Goal: Task Accomplishment & Management: Use online tool/utility

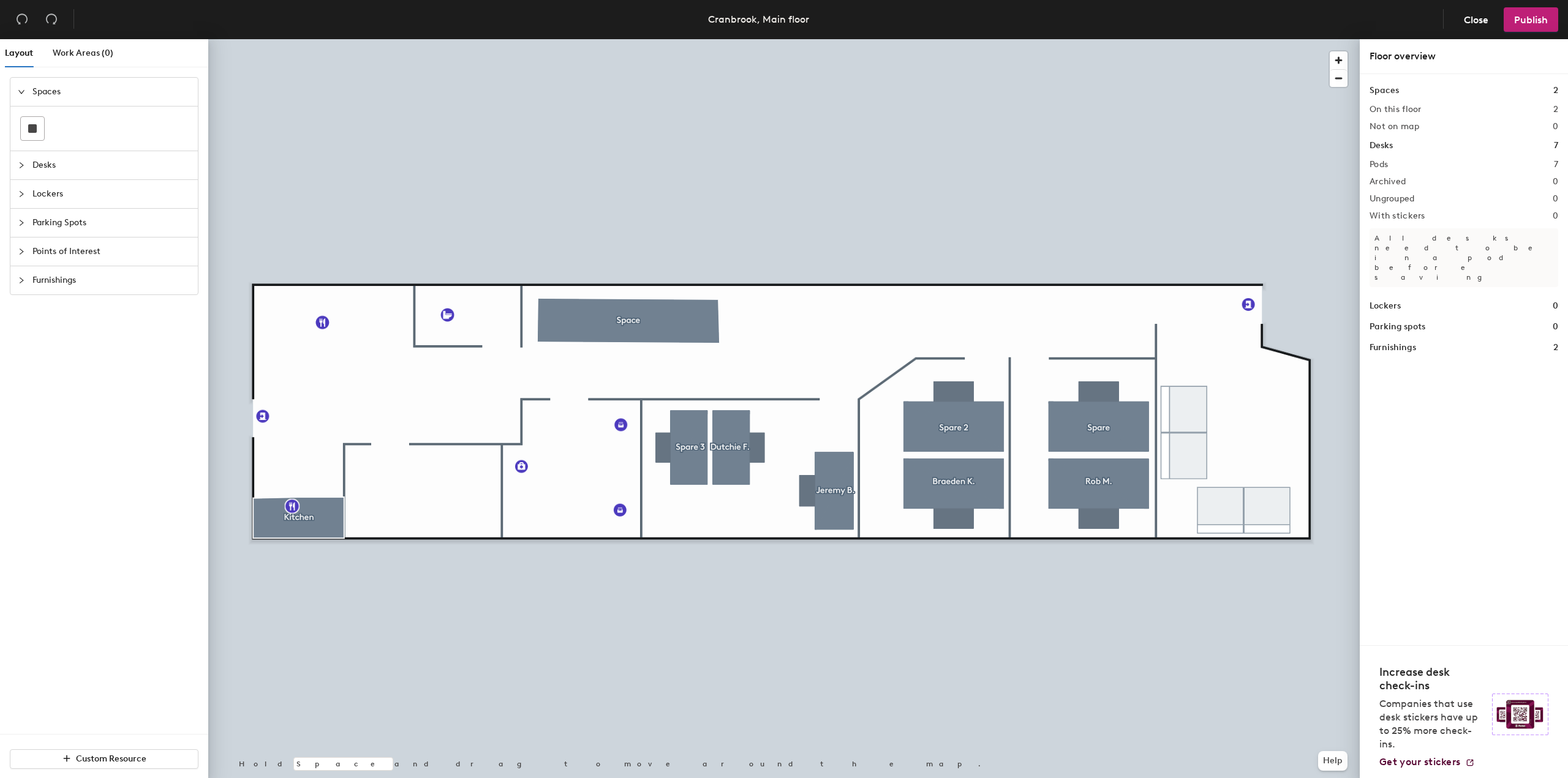
click at [20, 282] on icon "collapsed" at bounding box center [22, 281] width 7 height 7
click at [21, 209] on icon "collapsed" at bounding box center [22, 207] width 4 height 6
click at [113, 297] on circle at bounding box center [113, 297] width 5 height 5
click at [1303, 404] on input "Custom" at bounding box center [1307, 408] width 39 height 17
drag, startPoint x: 1322, startPoint y: 408, endPoint x: 1292, endPoint y: 410, distance: 30.1
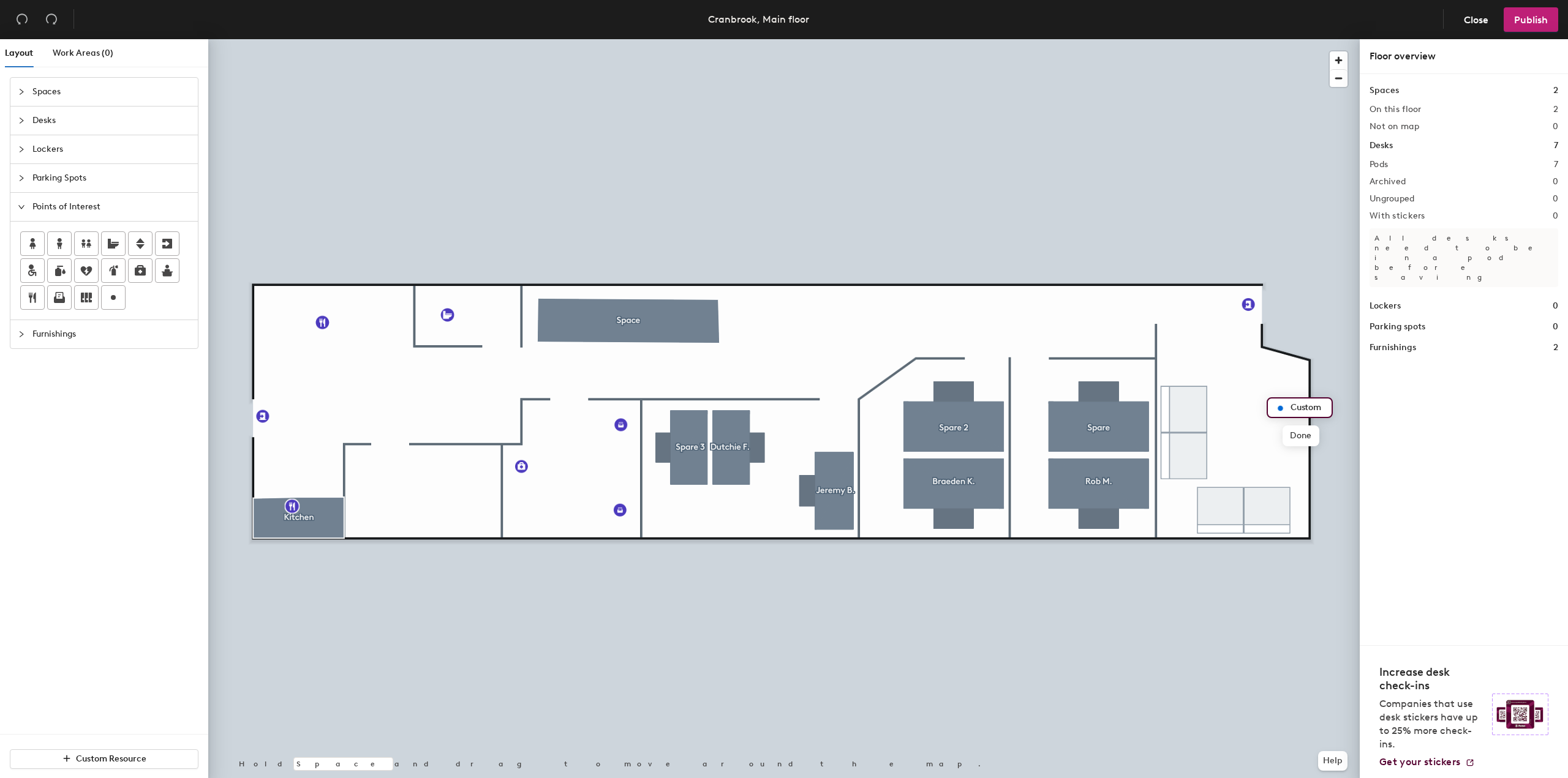
click at [1292, 410] on input "Custom" at bounding box center [1307, 408] width 39 height 17
type input "Ponytail Palm 1"
click at [1320, 441] on span "Done" at bounding box center [1323, 436] width 36 height 21
click at [1280, 39] on div at bounding box center [784, 39] width 1151 height 0
click at [121, 294] on div at bounding box center [113, 298] width 24 height 24
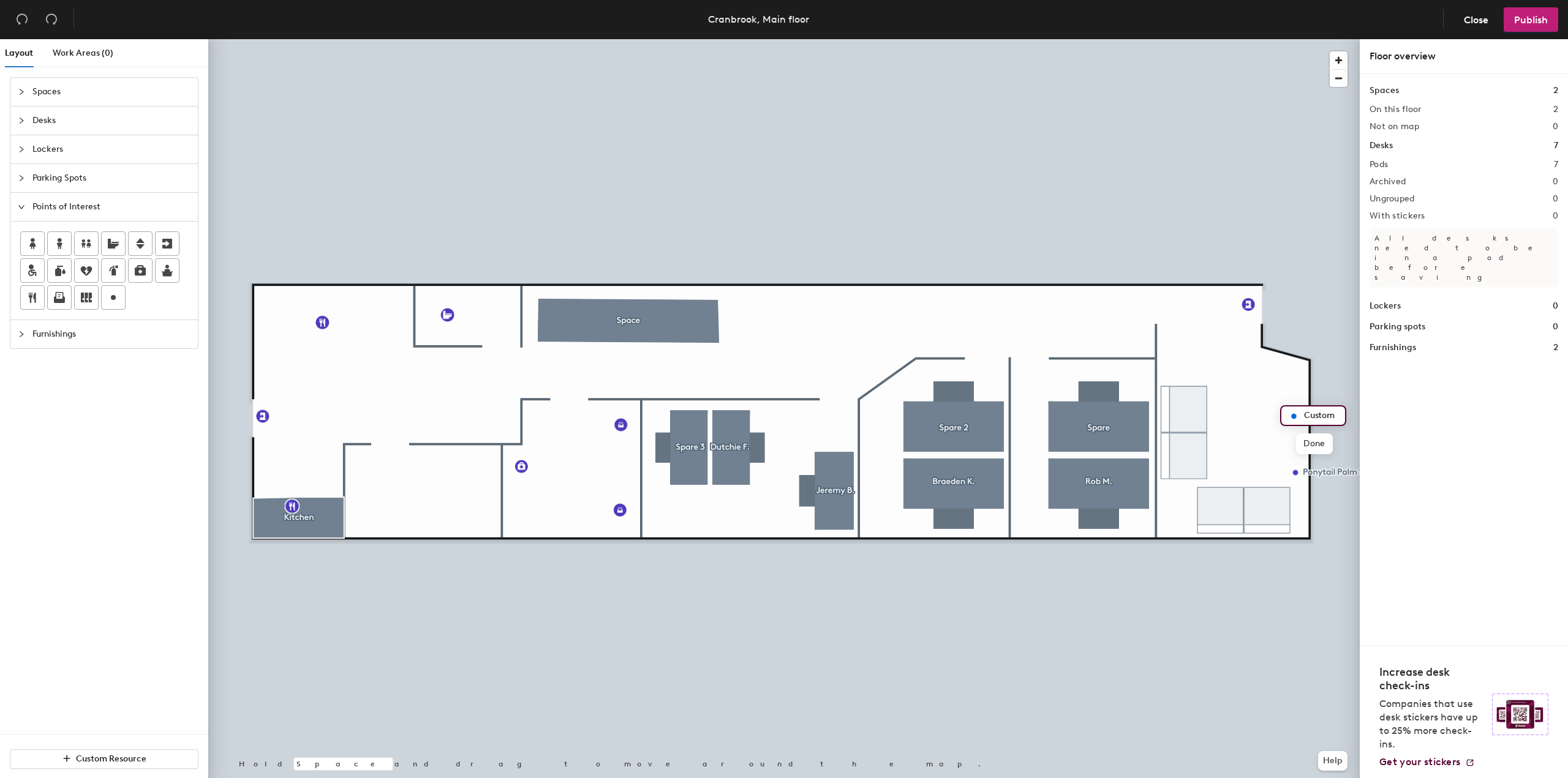
click at [1337, 416] on input "Custom" at bounding box center [1320, 416] width 39 height 17
drag, startPoint x: 1337, startPoint y: 416, endPoint x: 1307, endPoint y: 415, distance: 30.0
click at [1307, 415] on input "Custom" at bounding box center [1320, 416] width 39 height 17
type input "Ponytail Palm 2"
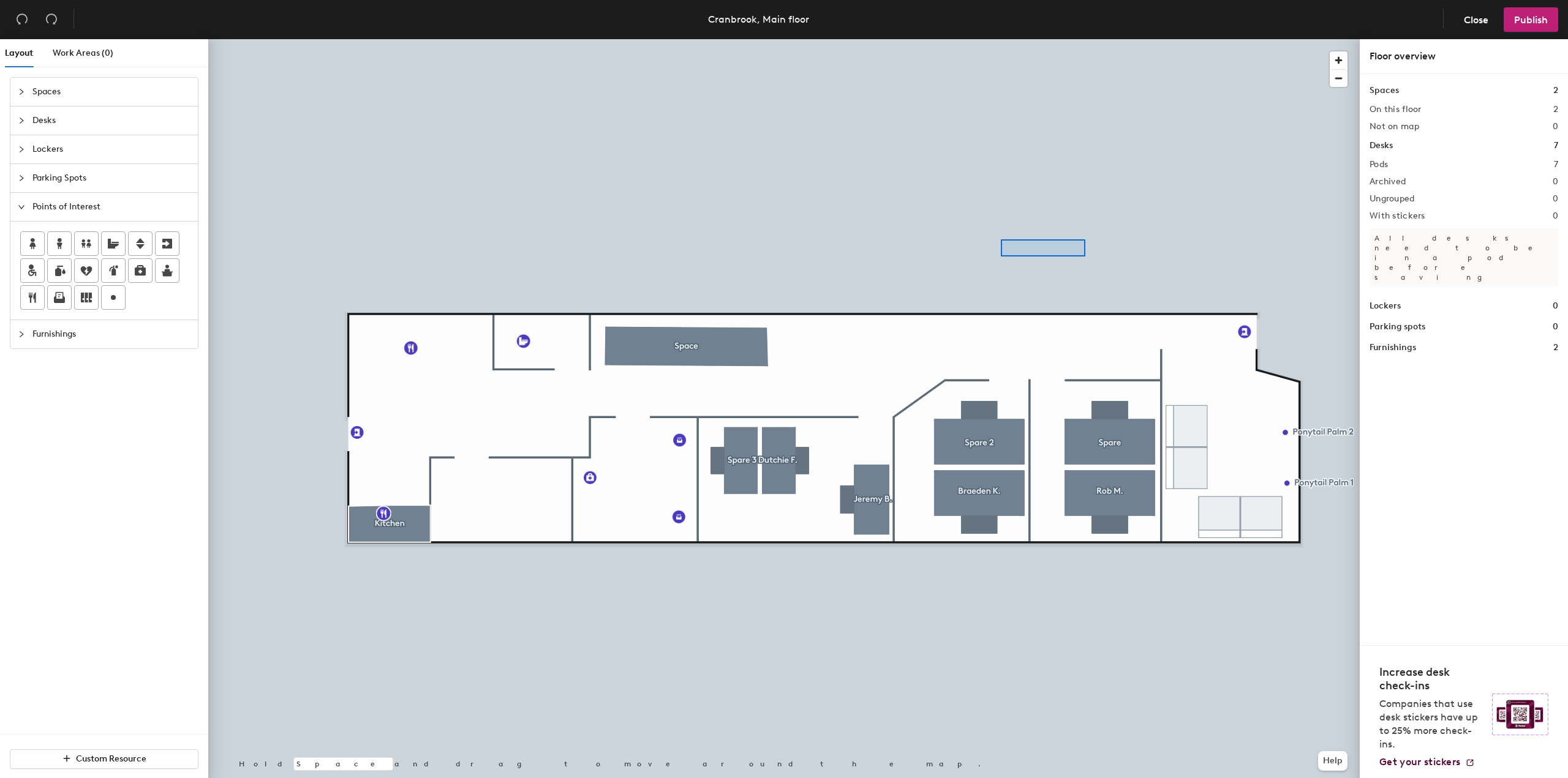
click at [1001, 39] on div at bounding box center [784, 39] width 1151 height 0
click at [991, 39] on div at bounding box center [784, 39] width 1151 height 0
click at [1070, 39] on div at bounding box center [784, 39] width 1151 height 0
click at [1527, 25] on span "Publish" at bounding box center [1530, 20] width 34 height 12
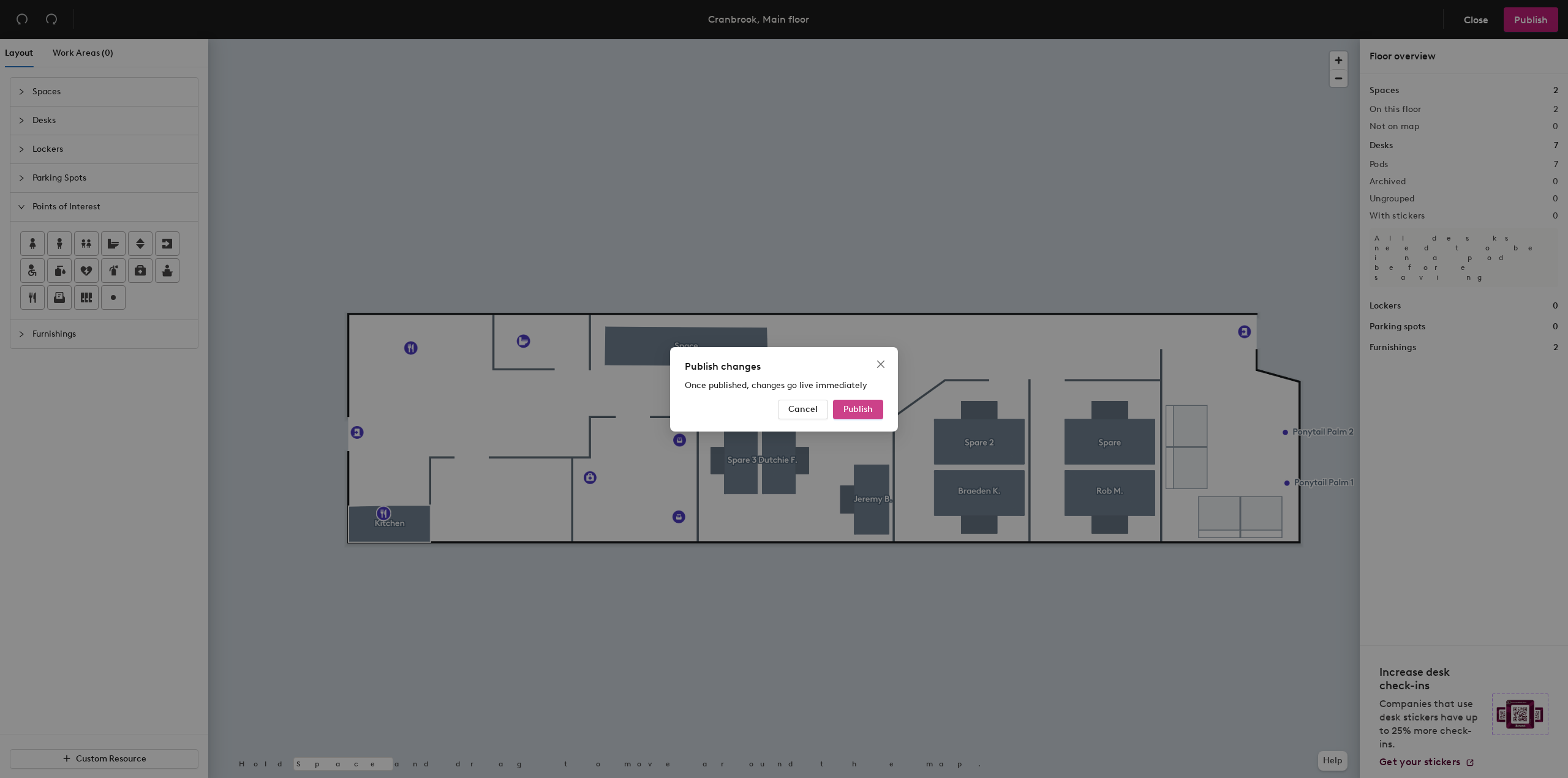
click at [860, 408] on span "Publish" at bounding box center [858, 409] width 29 height 10
